Goal: Task Accomplishment & Management: Manage account settings

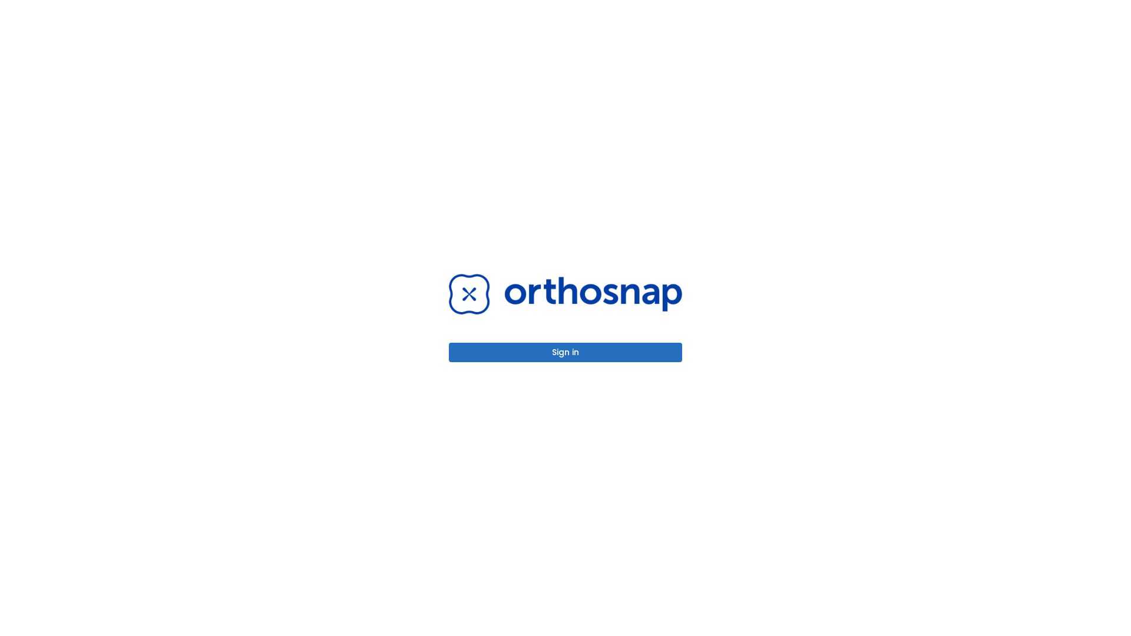
click at [565, 352] on button "Sign in" at bounding box center [565, 352] width 233 height 19
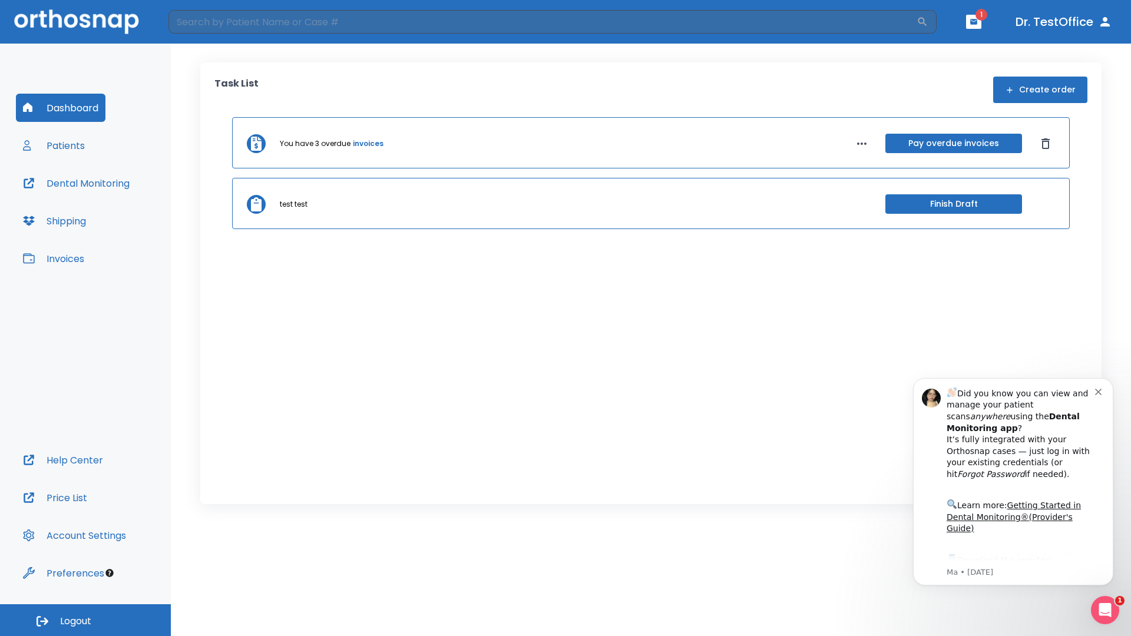
click at [85, 620] on span "Logout" at bounding box center [75, 621] width 31 height 13
